Goal: Task Accomplishment & Management: Manage account settings

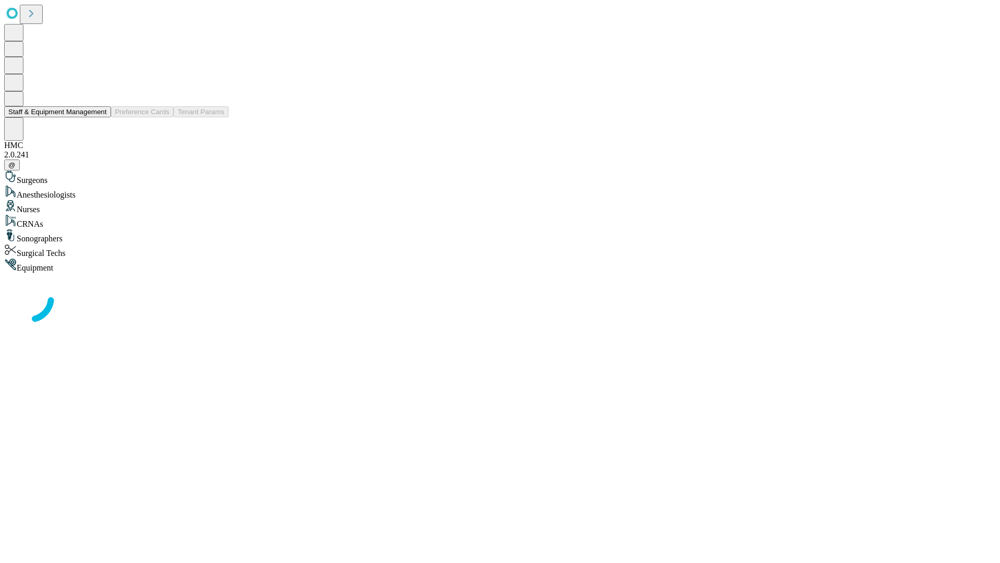
click at [99, 117] on button "Staff & Equipment Management" at bounding box center [57, 111] width 107 height 11
